Goal: Check status: Check status

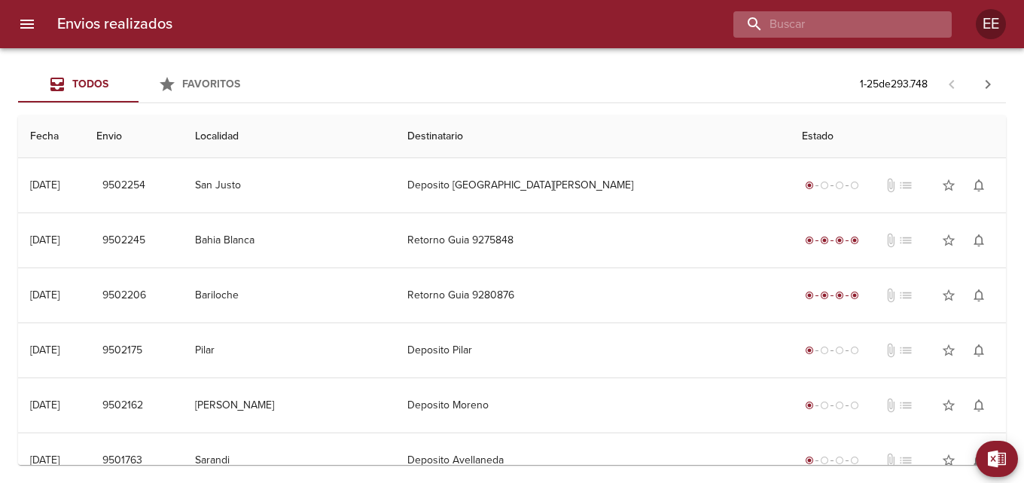
click at [853, 17] on input "buscar" at bounding box center [830, 24] width 193 height 26
paste input "[PERSON_NAME] BP"
type input "[PERSON_NAME] BP"
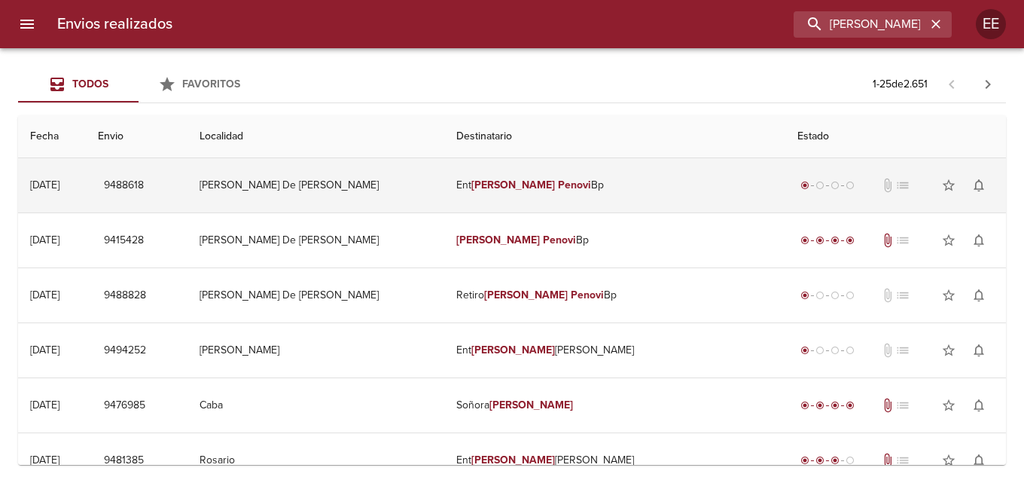
click at [673, 182] on td "Ent [PERSON_NAME] Bp" at bounding box center [614, 185] width 341 height 54
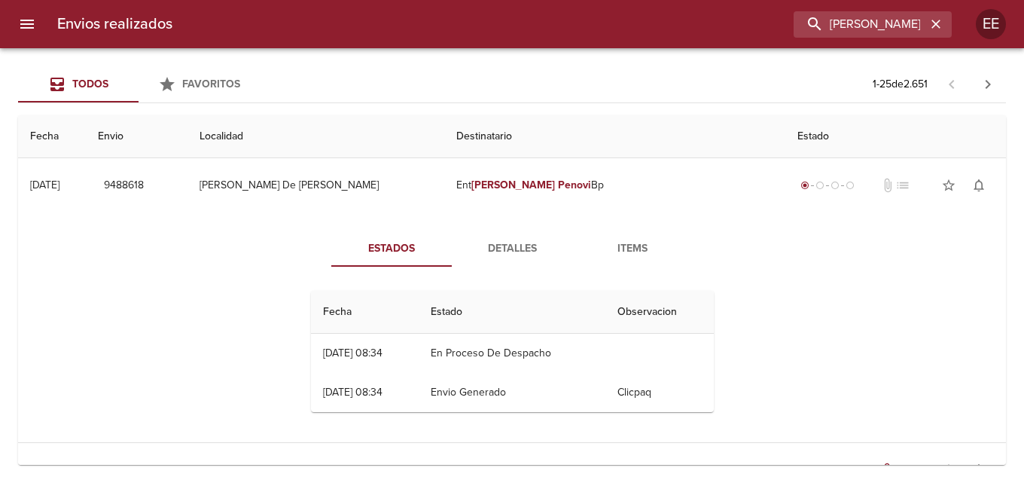
click at [514, 248] on span "Detalles" at bounding box center [512, 249] width 102 height 19
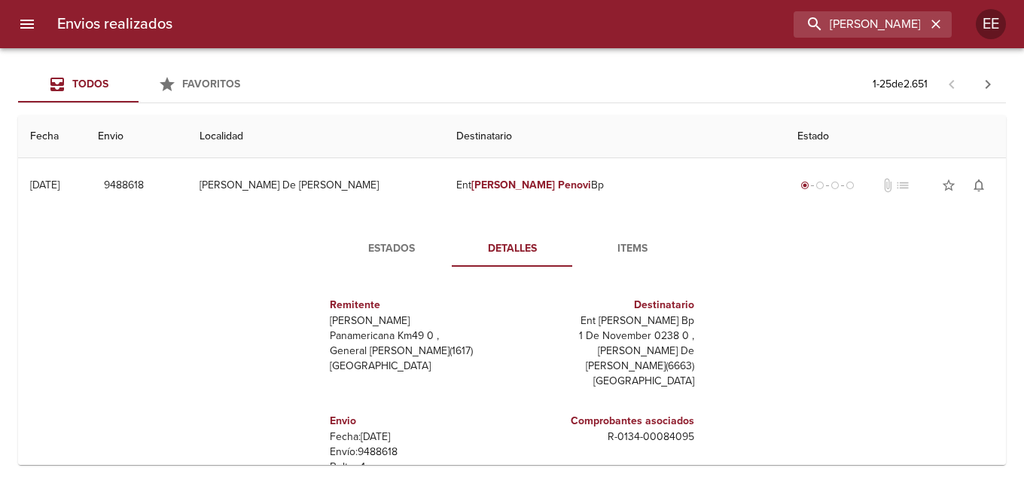
click at [702, 350] on div "Remitente Wamaro Tortuguitas Panamericana Km49 0 , General [PERSON_NAME] ( 1617…" at bounding box center [512, 429] width 415 height 301
click at [626, 253] on span "Items" at bounding box center [633, 249] width 102 height 19
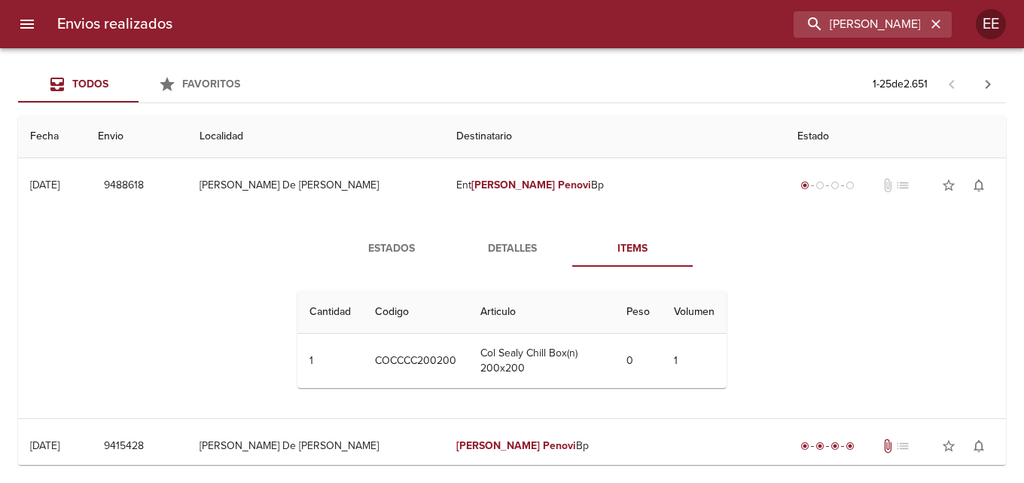
click at [389, 245] on span "Estados" at bounding box center [391, 249] width 102 height 19
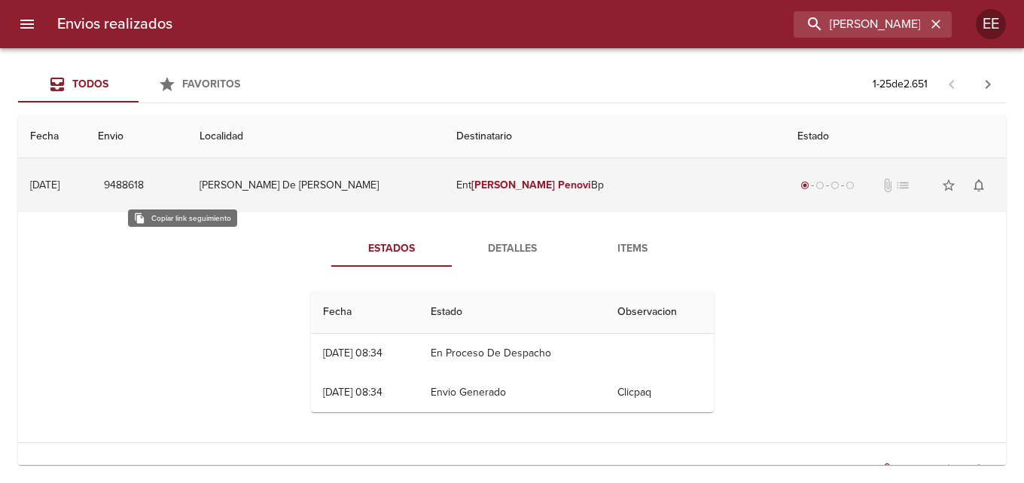
drag, startPoint x: 217, startPoint y: 184, endPoint x: 163, endPoint y: 182, distance: 53.5
click at [163, 182] on td "9488618" at bounding box center [137, 185] width 102 height 54
